Goal: Check status: Check status

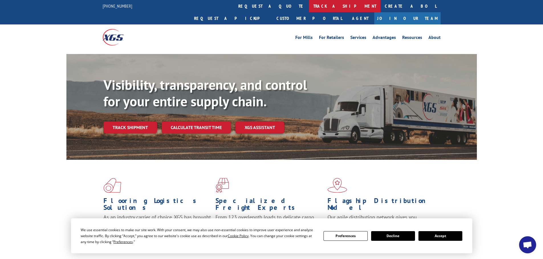
click at [309, 5] on link "track a shipment" at bounding box center [344, 6] width 71 height 12
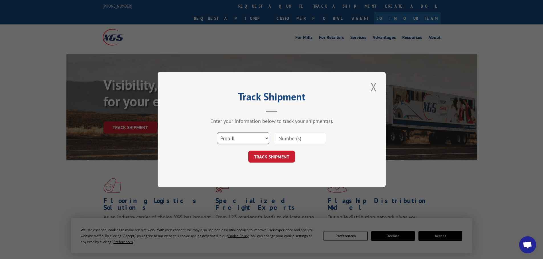
click at [267, 139] on select "Select category... Probill BOL PO" at bounding box center [243, 138] width 52 height 12
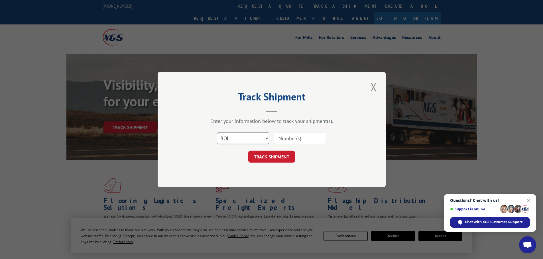
click at [217, 132] on select "Select category... Probill BOL PO" at bounding box center [243, 138] width 52 height 12
click at [283, 138] on input at bounding box center [299, 138] width 52 height 12
click at [268, 137] on select "Select category... Probill BOL PO" at bounding box center [243, 138] width 52 height 12
select select "po"
click at [217, 132] on select "Select category... Probill BOL PO" at bounding box center [243, 138] width 52 height 12
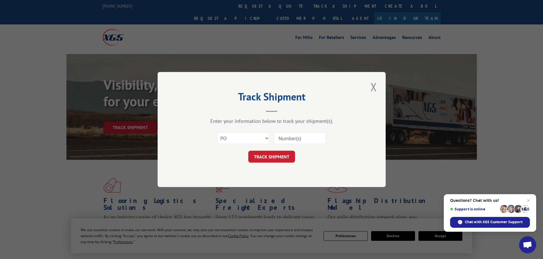
click at [289, 139] on input at bounding box center [299, 138] width 52 height 12
type input "01475044"
click at [248, 151] on button "TRACK SHIPMENT" at bounding box center [271, 157] width 47 height 12
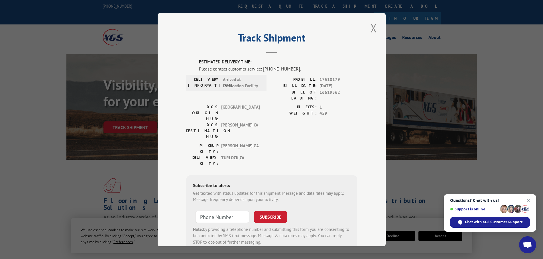
click at [1, 253] on div "Track Shipment ESTIMATED DELIVERY TIME: Please contact customer service: [PHONE…" at bounding box center [271, 129] width 543 height 259
click at [372, 27] on button "Close modal" at bounding box center [374, 28] width 10 height 16
